Goal: Find specific page/section: Find specific page/section

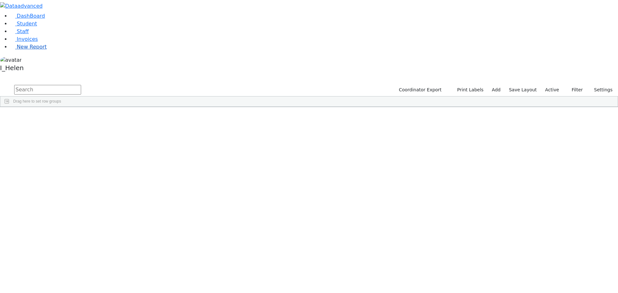
click at [29, 50] on span "New Report" at bounding box center [32, 47] width 30 height 6
click at [32, 50] on span "New Report" at bounding box center [32, 47] width 30 height 6
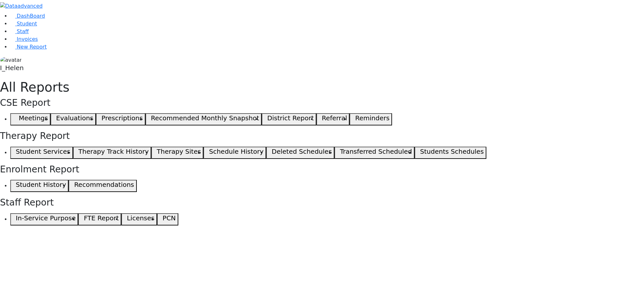
click at [16, 116] on span "button" at bounding box center [14, 120] width 3 height 8
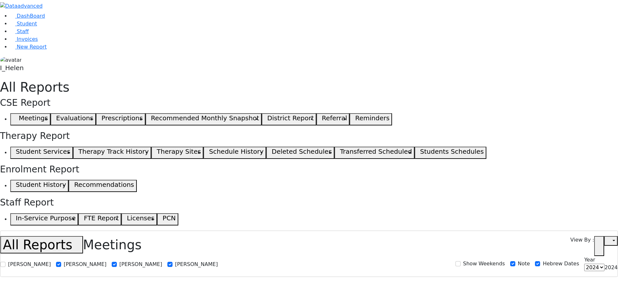
select select
click at [28, 27] on link "Student" at bounding box center [23, 24] width 27 height 6
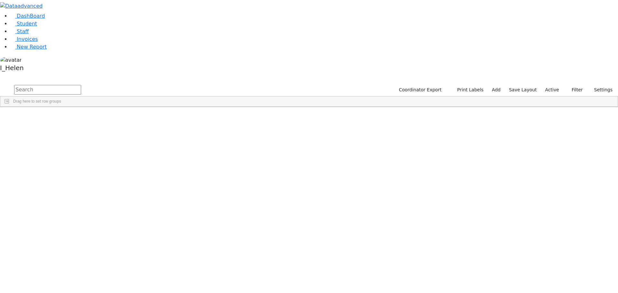
click at [81, 85] on input "text" at bounding box center [47, 90] width 67 height 10
click at [0, 84] on button "submit" at bounding box center [6, 90] width 13 height 12
click at [76, 280] on div "Klein" at bounding box center [58, 284] width 38 height 9
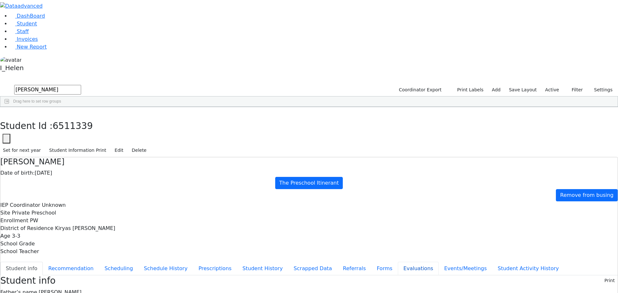
click at [398, 262] on button "Evaluations" at bounding box center [418, 269] width 41 height 14
click at [337, 262] on button "Referrals" at bounding box center [354, 269] width 34 height 14
click at [3, 112] on use "button" at bounding box center [3, 112] width 0 height 0
drag, startPoint x: 111, startPoint y: 28, endPoint x: 71, endPoint y: 33, distance: 40.6
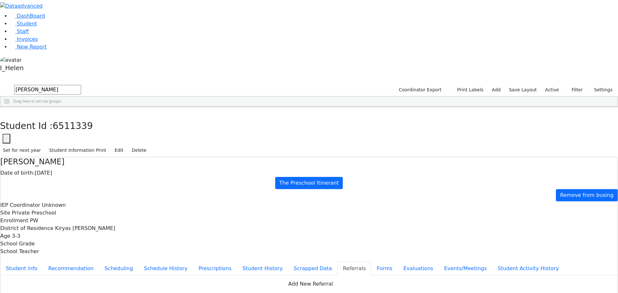
type input "[PERSON_NAME]"
click at [568, 88] on icon "button" at bounding box center [568, 90] width 4 height 4
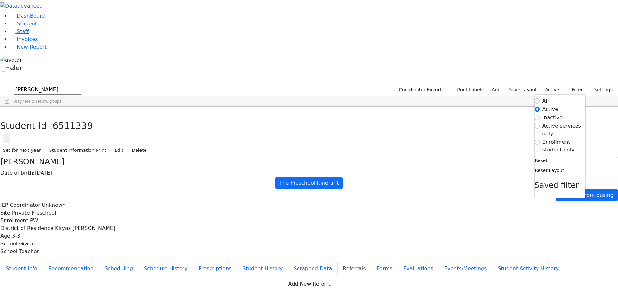
click at [548, 138] on label "Enrollment student only" at bounding box center [563, 145] width 43 height 15
click at [540, 140] on input "Enrollment student only" at bounding box center [537, 142] width 5 height 5
